Goal: Information Seeking & Learning: Find specific fact

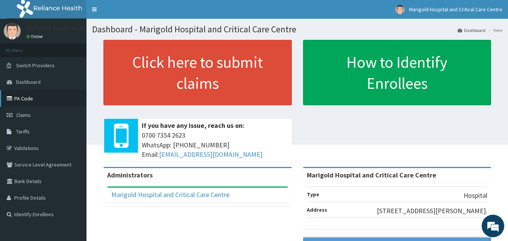
click at [27, 100] on link "PA Code" at bounding box center [43, 98] width 87 height 17
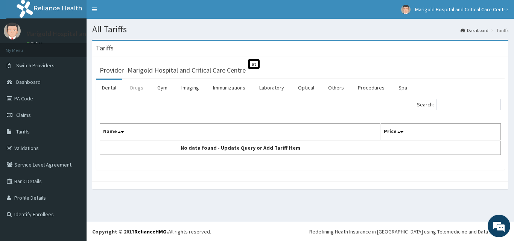
click at [135, 87] on link "Drugs" at bounding box center [136, 88] width 25 height 16
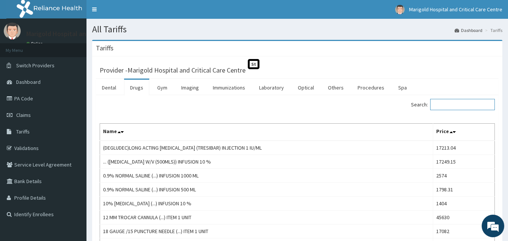
click at [457, 105] on input "Search:" at bounding box center [463, 104] width 65 height 11
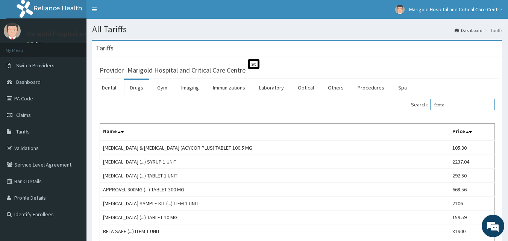
type input "fenta"
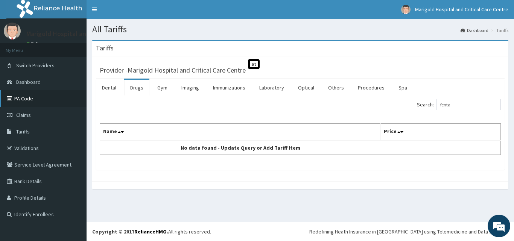
click at [25, 95] on link "PA Code" at bounding box center [43, 98] width 87 height 17
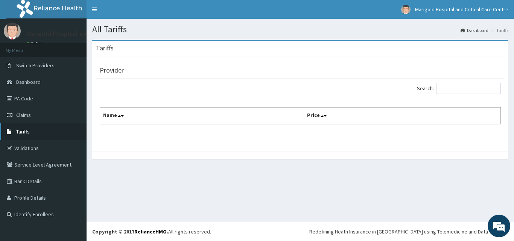
click at [23, 135] on link "Tariffs" at bounding box center [43, 131] width 87 height 17
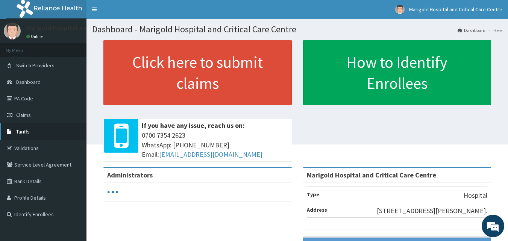
click at [20, 131] on span "Tariffs" at bounding box center [23, 131] width 14 height 7
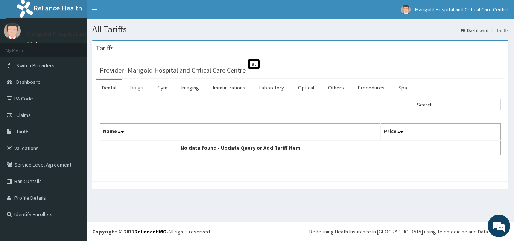
click at [140, 90] on link "Drugs" at bounding box center [136, 88] width 25 height 16
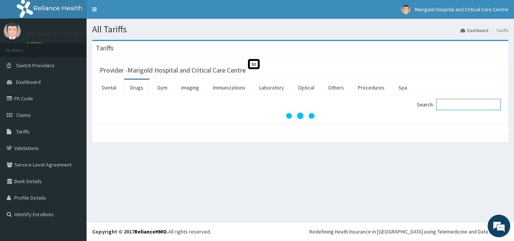
click at [457, 103] on input "Search:" at bounding box center [468, 104] width 65 height 11
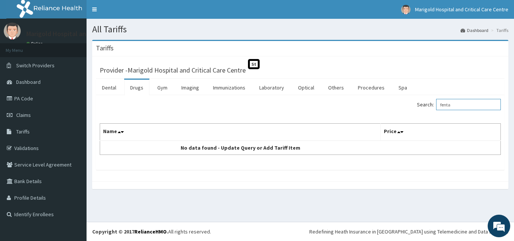
click at [467, 102] on input "fenta" at bounding box center [468, 104] width 65 height 11
type input "f"
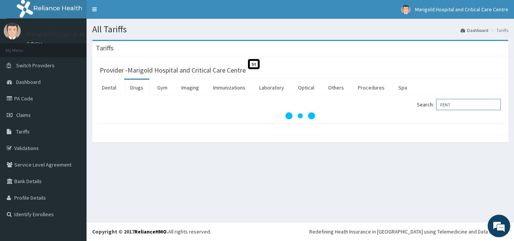
type input "FENTA"
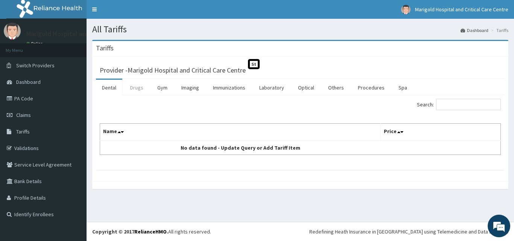
click at [134, 84] on link "Drugs" at bounding box center [136, 88] width 25 height 16
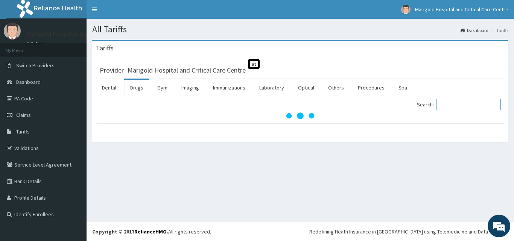
click at [473, 107] on input "Search:" at bounding box center [468, 104] width 65 height 11
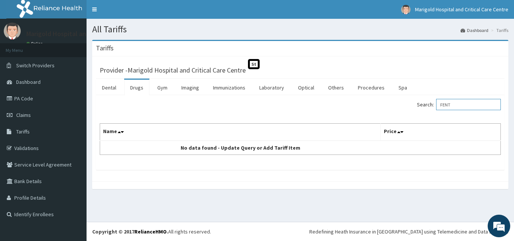
type input "FEN"
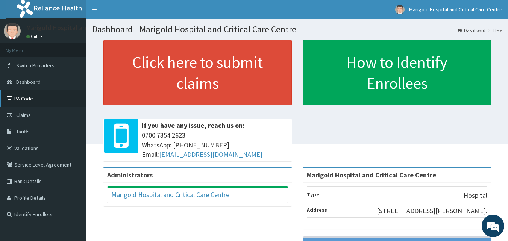
click at [28, 103] on link "PA Code" at bounding box center [43, 98] width 87 height 17
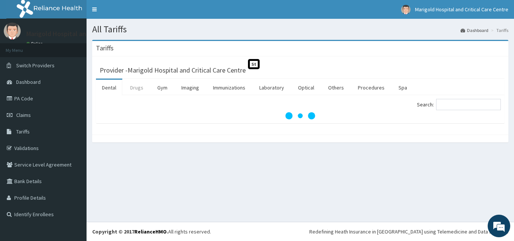
click at [139, 87] on link "Drugs" at bounding box center [136, 88] width 25 height 16
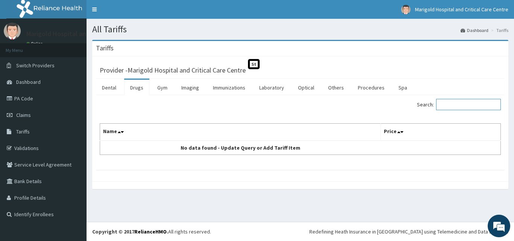
click at [459, 104] on input "Search:" at bounding box center [468, 104] width 65 height 11
type input "FENTA"
click at [366, 85] on link "Procedures" at bounding box center [371, 88] width 39 height 16
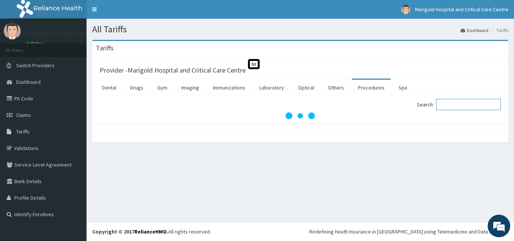
click at [455, 106] on input "Search:" at bounding box center [468, 104] width 65 height 11
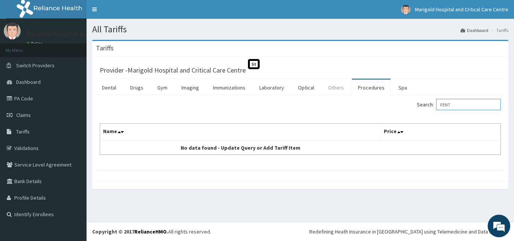
type input "FENT"
click at [336, 85] on link "Others" at bounding box center [336, 88] width 28 height 16
click at [453, 106] on input "Search:" at bounding box center [468, 104] width 65 height 11
type input "FENT"
click at [137, 85] on link "Drugs" at bounding box center [136, 88] width 25 height 16
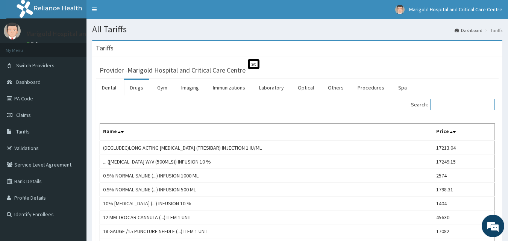
click at [453, 108] on input "Search:" at bounding box center [463, 104] width 65 height 11
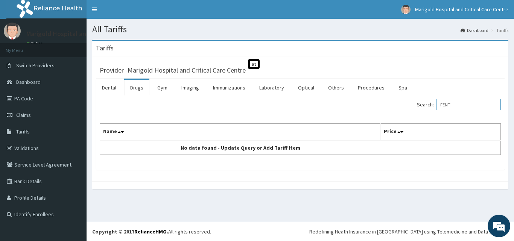
click at [464, 107] on input "FENT" at bounding box center [468, 104] width 65 height 11
type input "F"
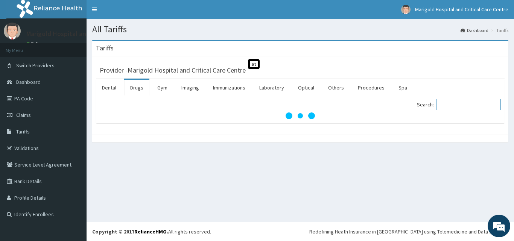
paste input "Jenssen"
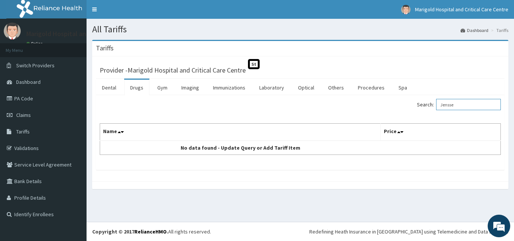
click at [466, 105] on input "Jensse" at bounding box center [468, 104] width 65 height 11
type input "J"
paste input "Fentany"
type input "Fentany"
click at [367, 86] on link "Procedures" at bounding box center [371, 88] width 39 height 16
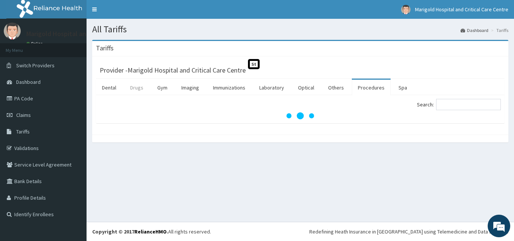
click at [146, 87] on link "Drugs" at bounding box center [136, 88] width 25 height 16
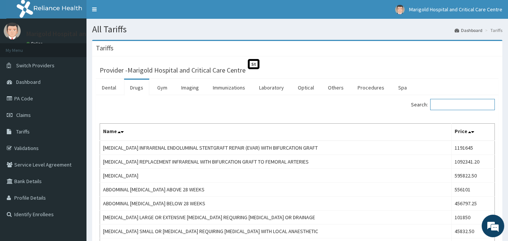
click at [456, 103] on input "Search:" at bounding box center [463, 104] width 65 height 11
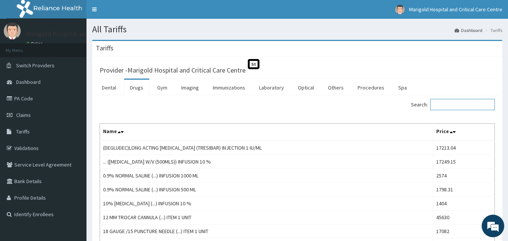
paste input "Fentany"
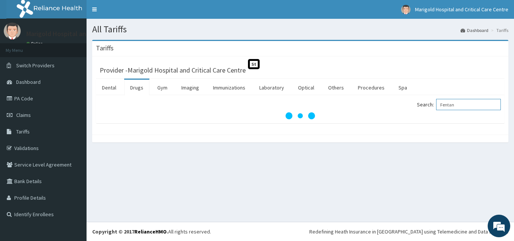
type input "Fentan"
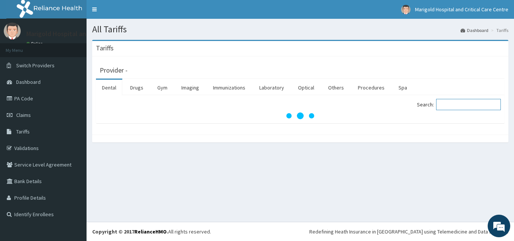
click at [458, 105] on input "Search:" at bounding box center [468, 104] width 65 height 11
click at [138, 85] on link "Drugs" at bounding box center [136, 88] width 25 height 16
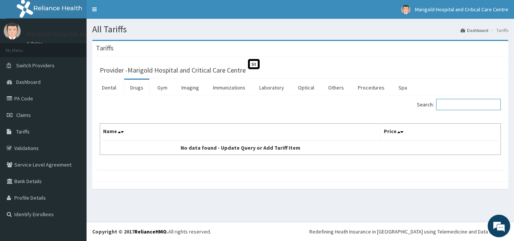
click at [448, 106] on input "Search:" at bounding box center [468, 104] width 65 height 11
type input "FENTA"
click at [466, 105] on input "Search:" at bounding box center [468, 104] width 65 height 11
click at [128, 86] on link "Drugs" at bounding box center [136, 88] width 25 height 16
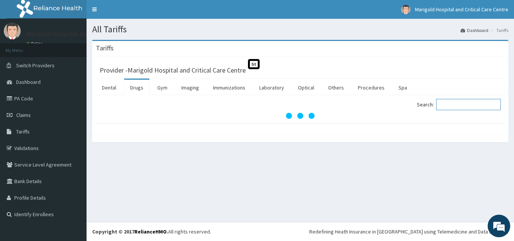
click at [459, 108] on input "Search:" at bounding box center [468, 104] width 65 height 11
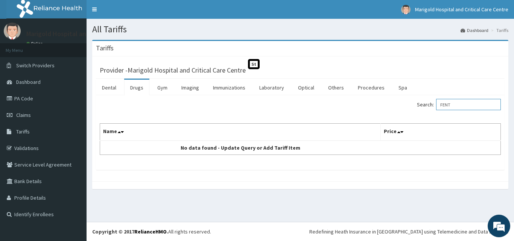
type input "FENT"
click at [139, 90] on link "Drugs" at bounding box center [136, 88] width 25 height 16
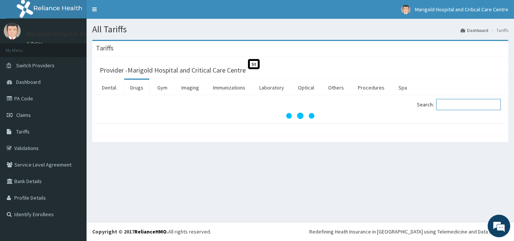
click at [450, 104] on input "Search:" at bounding box center [468, 104] width 65 height 11
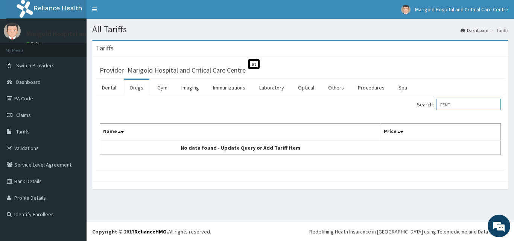
click at [459, 104] on input "FENT" at bounding box center [468, 104] width 65 height 11
type input "F"
type input "FENT"
click at [126, 93] on link "Drugs" at bounding box center [136, 88] width 25 height 16
click at [23, 128] on span "Tariffs" at bounding box center [23, 131] width 14 height 7
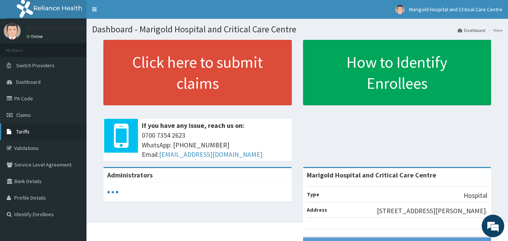
click at [23, 131] on span "Tariffs" at bounding box center [23, 131] width 14 height 7
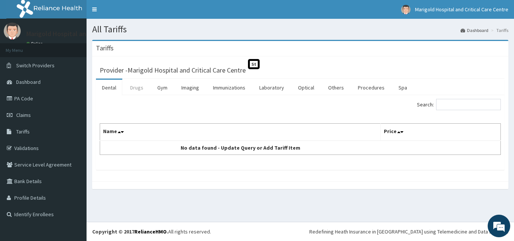
click at [140, 90] on link "Drugs" at bounding box center [136, 88] width 25 height 16
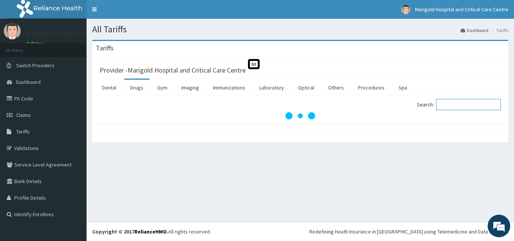
click at [466, 103] on input "Search:" at bounding box center [468, 104] width 65 height 11
type input "fent"
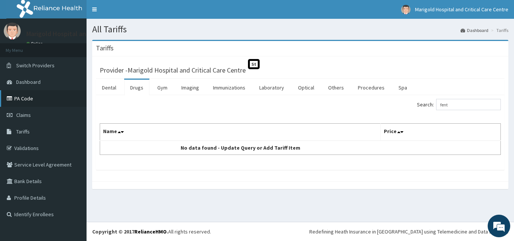
click at [25, 98] on link "PA Code" at bounding box center [43, 98] width 87 height 17
click at [137, 91] on link "Drugs" at bounding box center [136, 88] width 25 height 16
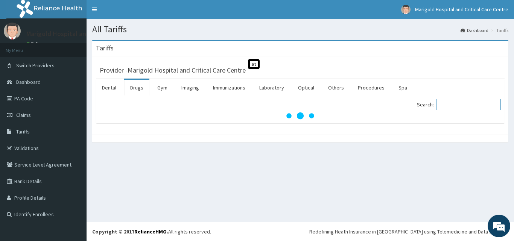
click at [468, 106] on input "Search:" at bounding box center [468, 104] width 65 height 11
type input "fentan"
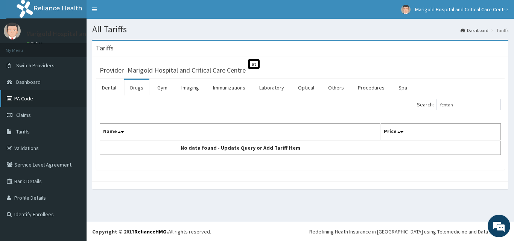
click at [31, 99] on link "PA Code" at bounding box center [43, 98] width 87 height 17
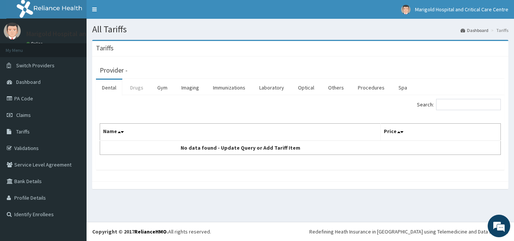
click at [129, 89] on link "Drugs" at bounding box center [136, 88] width 25 height 16
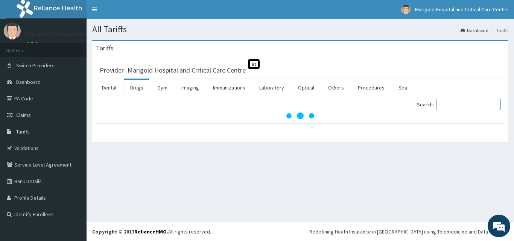
click at [456, 102] on input "Search:" at bounding box center [468, 104] width 65 height 11
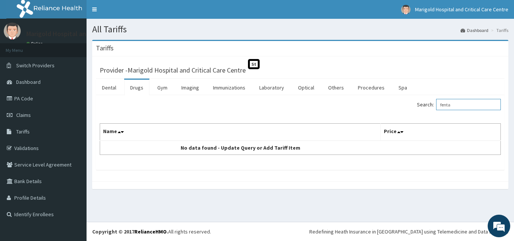
click at [463, 103] on input "fenta" at bounding box center [468, 104] width 65 height 11
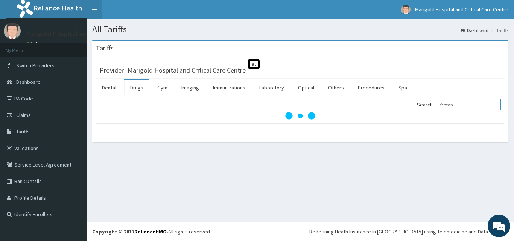
type input "fentan"
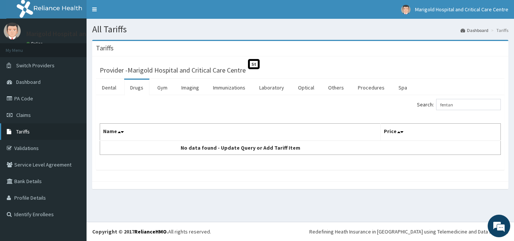
click at [18, 135] on span "Tariffs" at bounding box center [23, 131] width 14 height 7
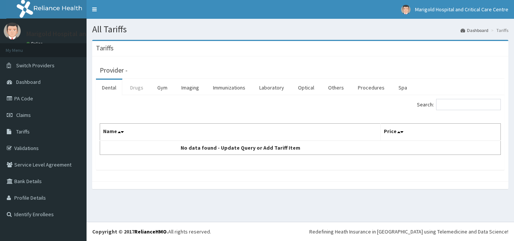
click at [144, 88] on link "Drugs" at bounding box center [136, 88] width 25 height 16
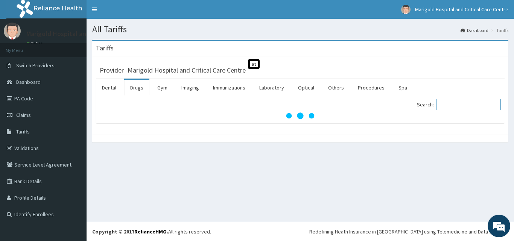
click at [460, 107] on input "Search:" at bounding box center [468, 104] width 65 height 11
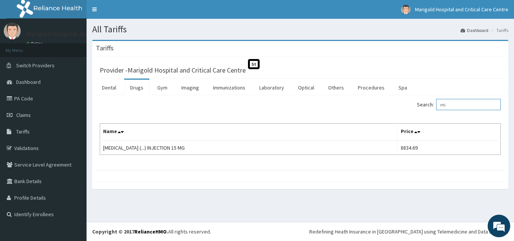
type input "m"
type input "k"
type input "a"
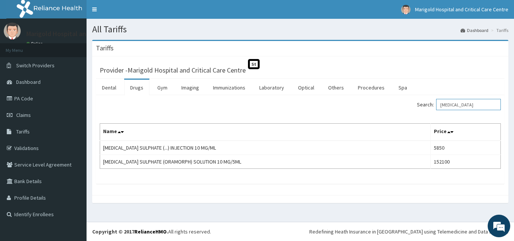
type input "[MEDICAL_DATA]"
click at [26, 100] on link "PA Code" at bounding box center [43, 98] width 87 height 17
